Goal: Transaction & Acquisition: Purchase product/service

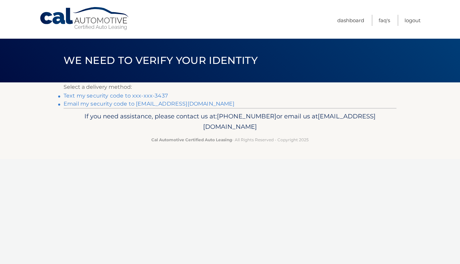
click at [160, 95] on link "Text my security code to xxx-xxx-3437" at bounding box center [116, 96] width 104 height 6
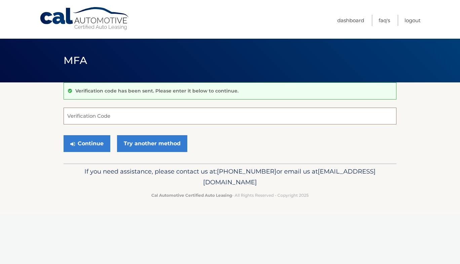
click at [153, 115] on input "Verification Code" at bounding box center [230, 116] width 333 height 17
type input "424614"
click at [89, 144] on button "Continue" at bounding box center [87, 143] width 47 height 17
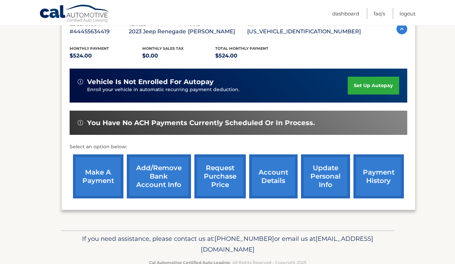
scroll to position [128, 0]
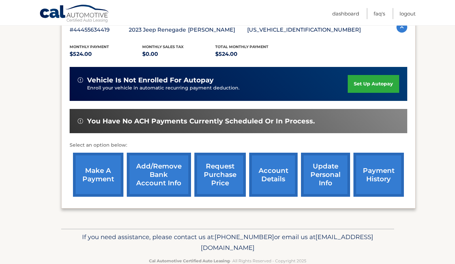
click at [87, 164] on link "make a payment" at bounding box center [98, 175] width 50 height 44
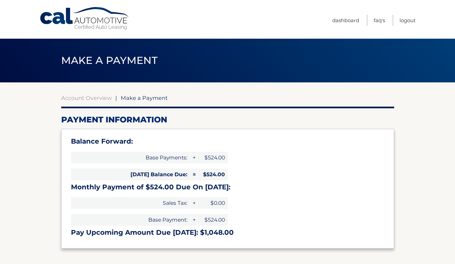
select select "YmU1MGJmY2UtYTZlMy00NWU0LWEyMzUtODJiMjYzZjZkNjU5"
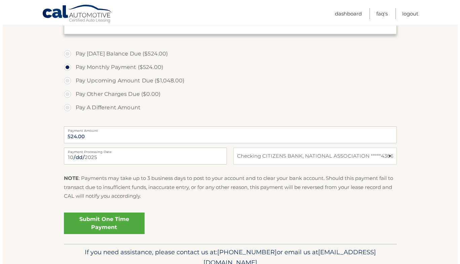
scroll to position [215, 0]
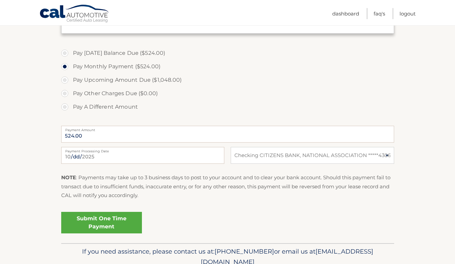
click at [115, 226] on link "Submit One Time Payment" at bounding box center [101, 223] width 81 height 22
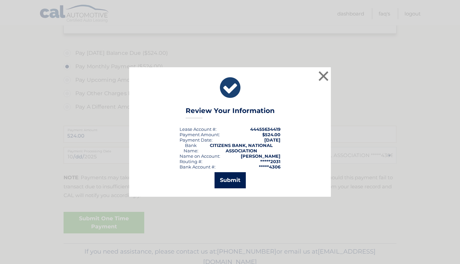
click at [235, 180] on button "Submit" at bounding box center [230, 180] width 31 height 16
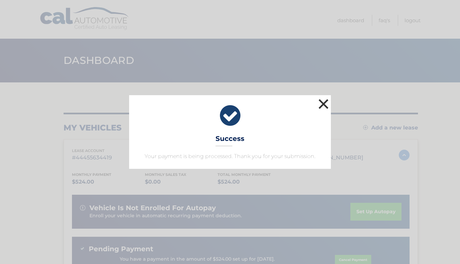
click at [328, 107] on button "×" at bounding box center [323, 103] width 13 height 13
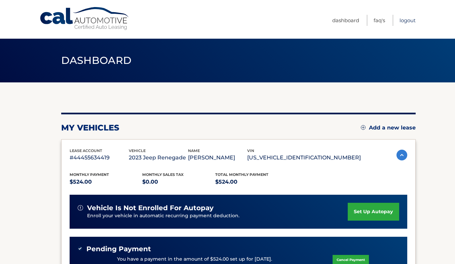
click at [408, 21] on link "Logout" at bounding box center [408, 20] width 16 height 11
